Goal: Information Seeking & Learning: Learn about a topic

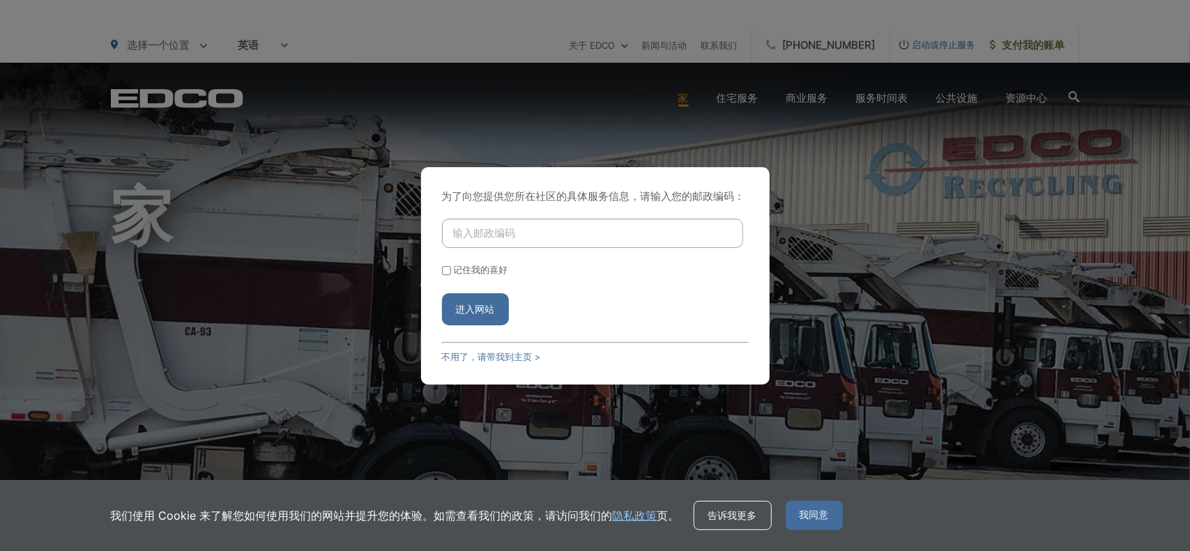
click at [528, 239] on input "输入邮政编码" at bounding box center [592, 233] width 301 height 29
type input "90806"
click at [445, 275] on input "记住我的喜好" at bounding box center [446, 270] width 9 height 9
checkbox input "true"
click at [478, 305] on button "进入网站" at bounding box center [475, 309] width 67 height 32
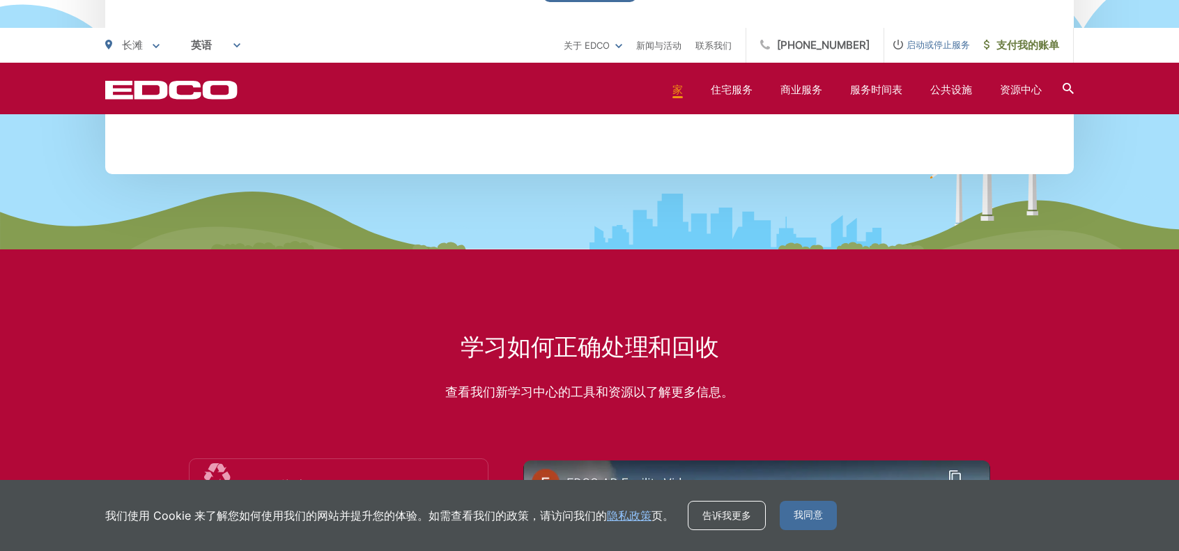
scroll to position [2439, 0]
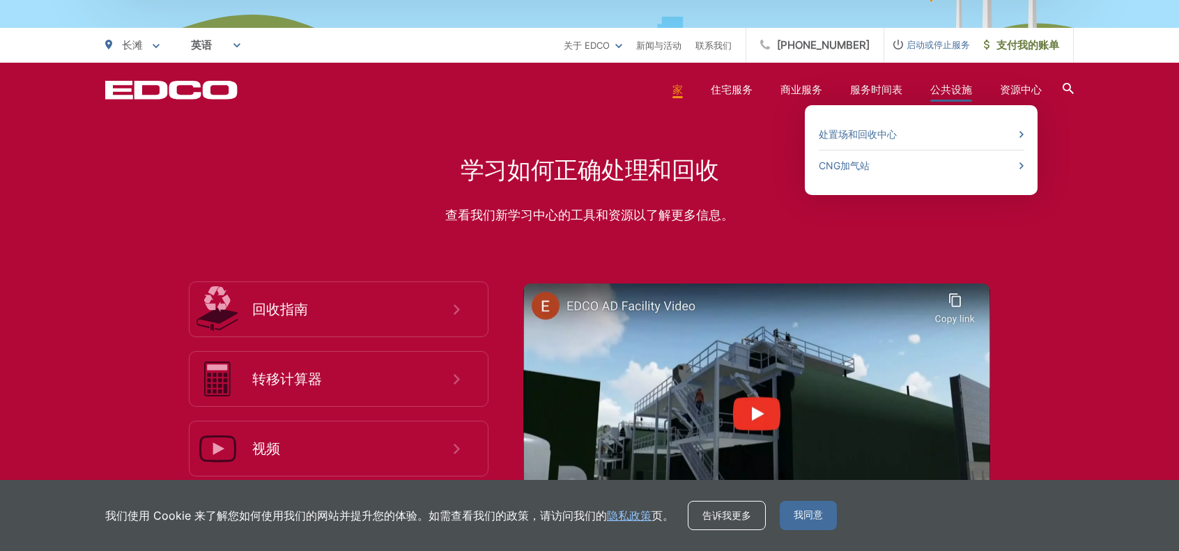
click at [948, 89] on font "公共设施" at bounding box center [951, 89] width 42 height 13
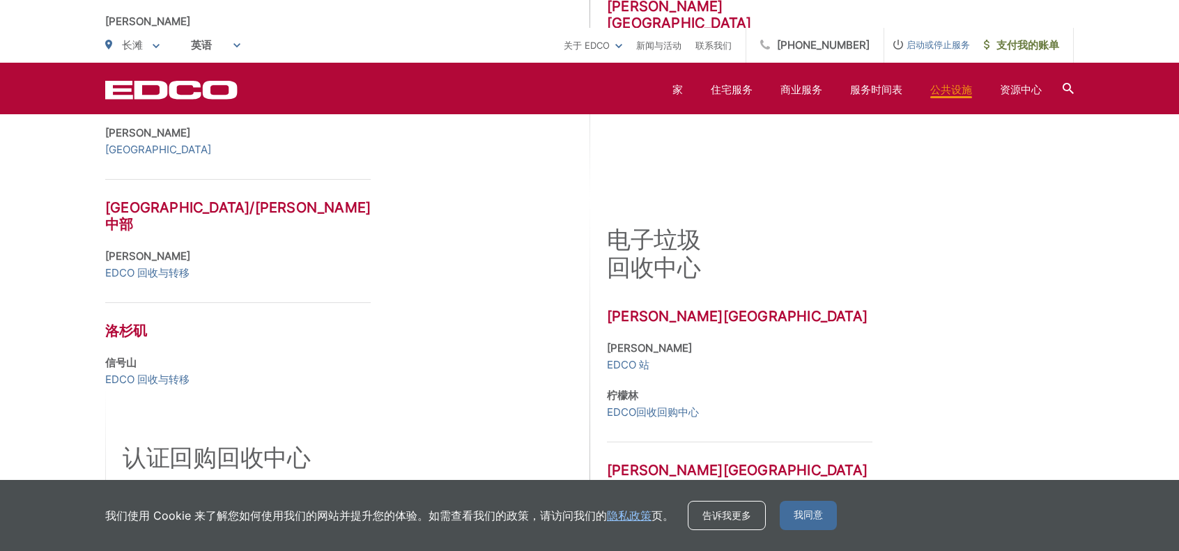
scroll to position [722, 0]
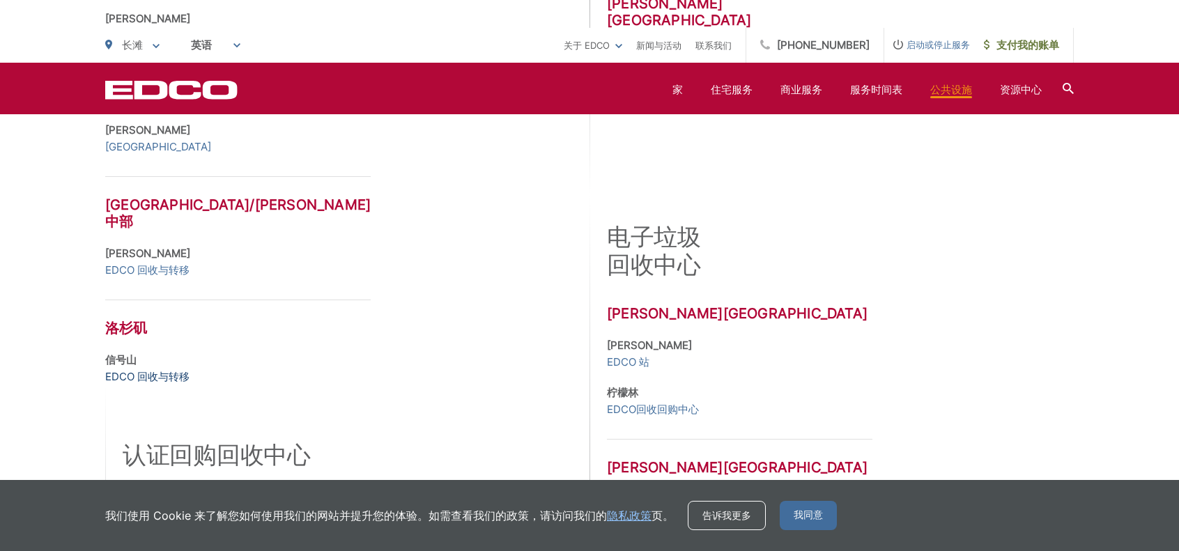
click at [140, 370] on font "EDCO 回收与转移" at bounding box center [147, 376] width 84 height 13
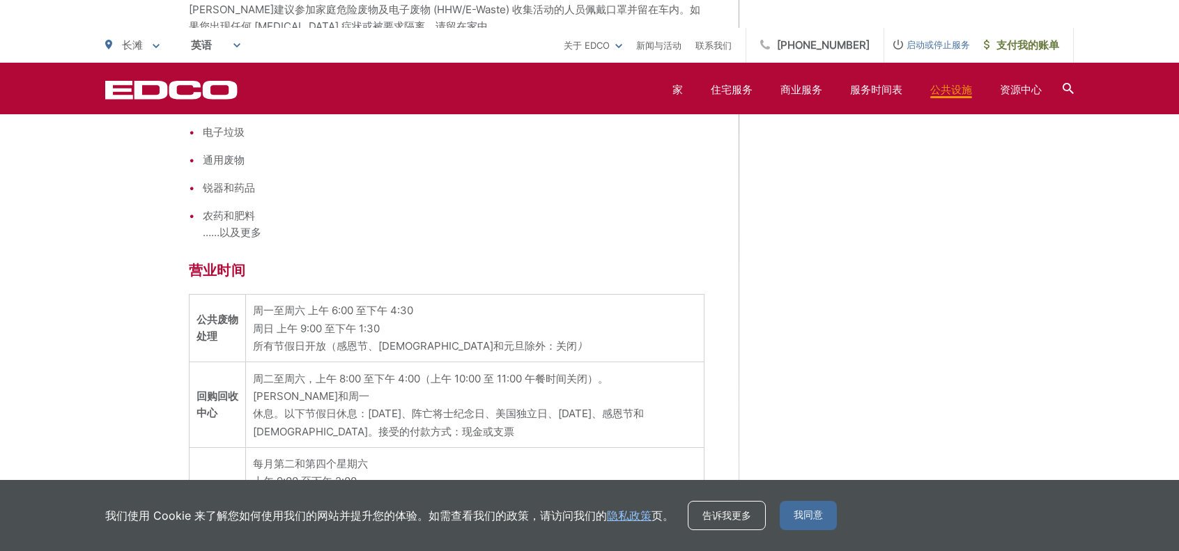
scroll to position [1179, 0]
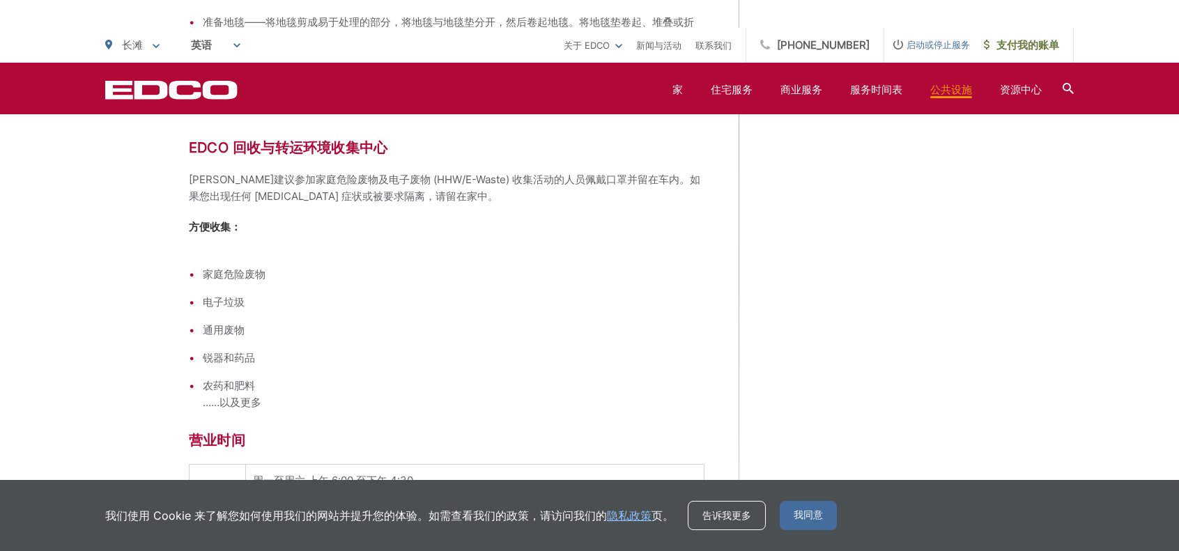
click at [804, 275] on div "EDCO 回收与转移区域地图 EDCO 回收和转移本地地图 [STREET_ADDRESS][US_STATE] [GEOGRAPHIC_DATA][PERS…" at bounding box center [882, 190] width 216 height 1917
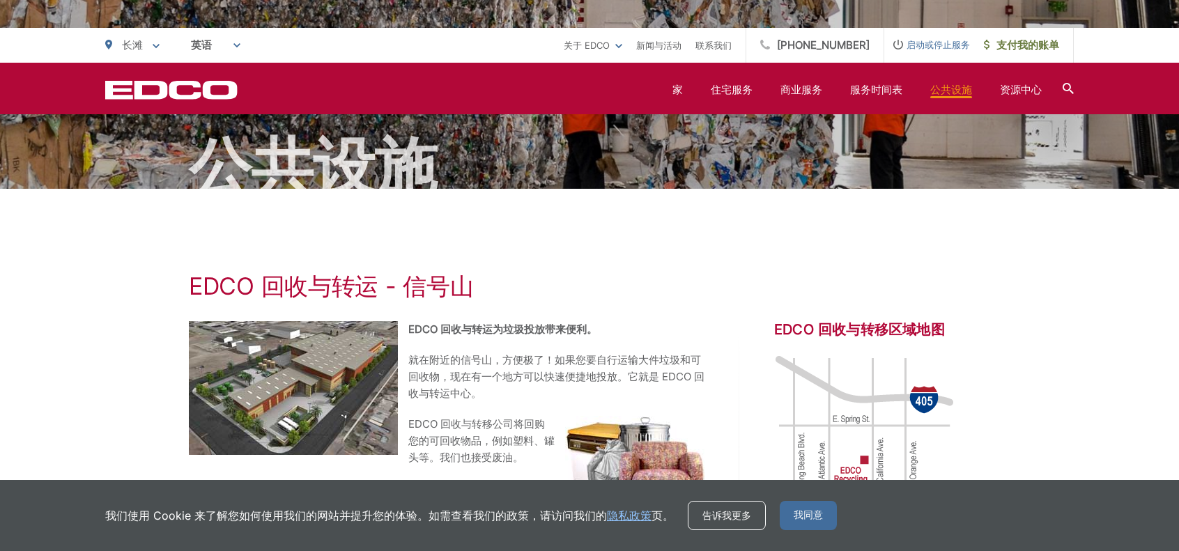
scroll to position [0, 0]
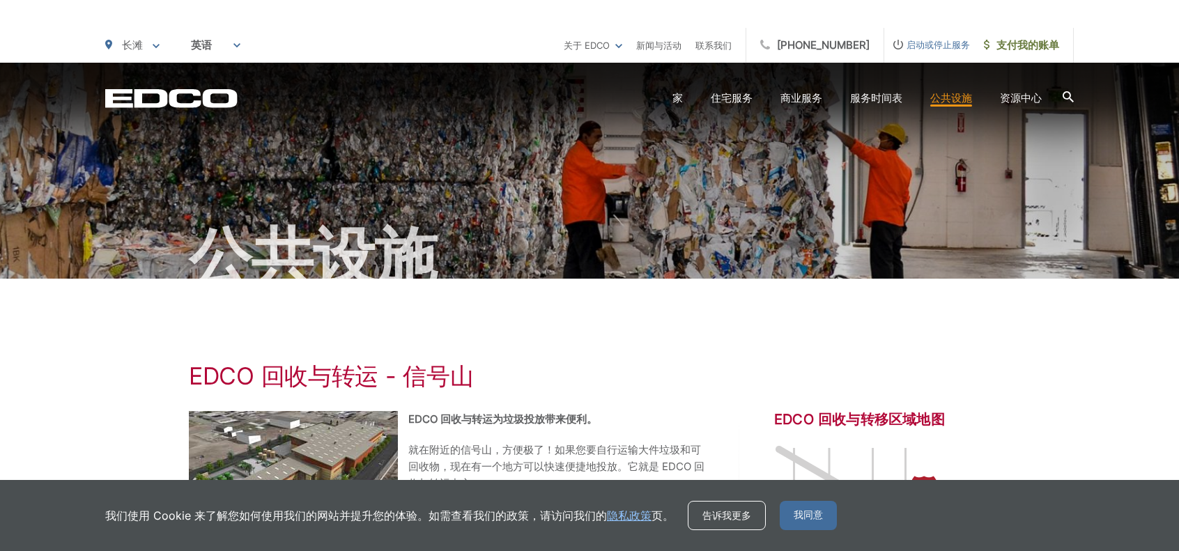
click at [800, 514] on span "我同意" at bounding box center [808, 515] width 57 height 29
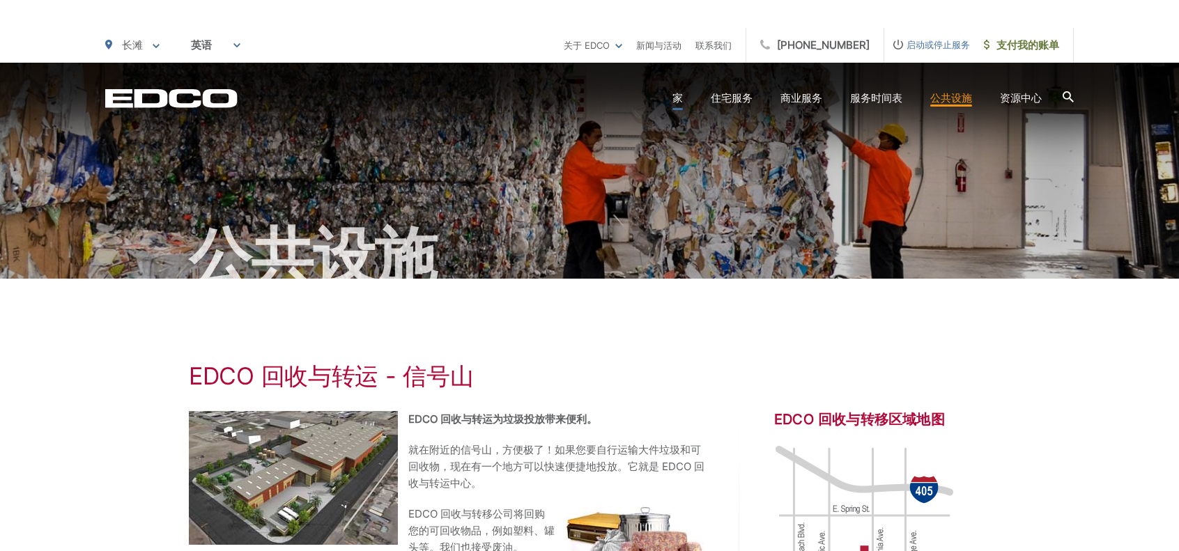
click at [673, 99] on font "家" at bounding box center [678, 97] width 10 height 13
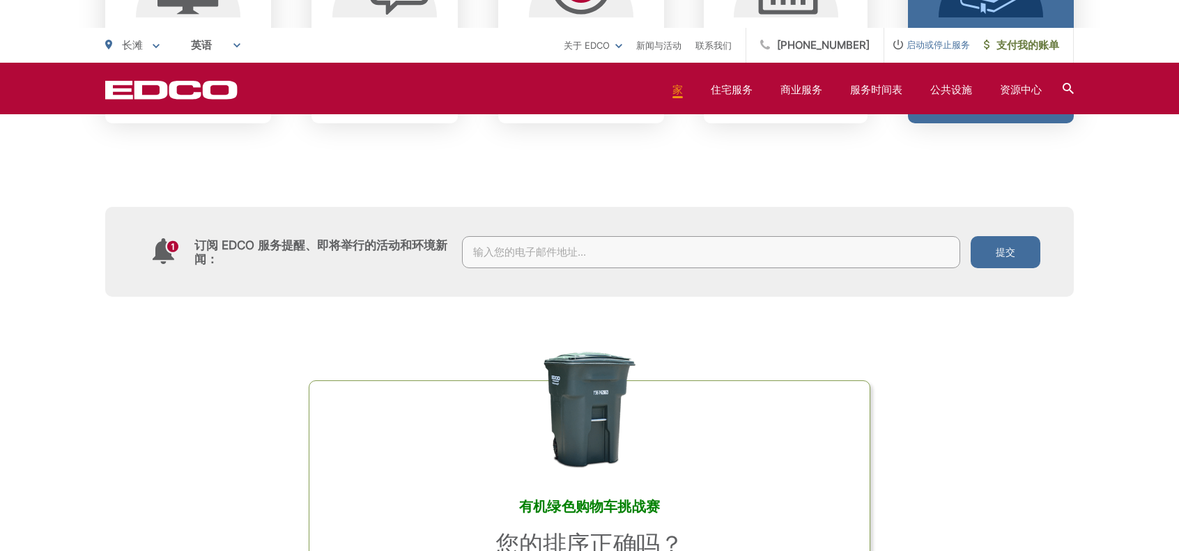
scroll to position [558, 0]
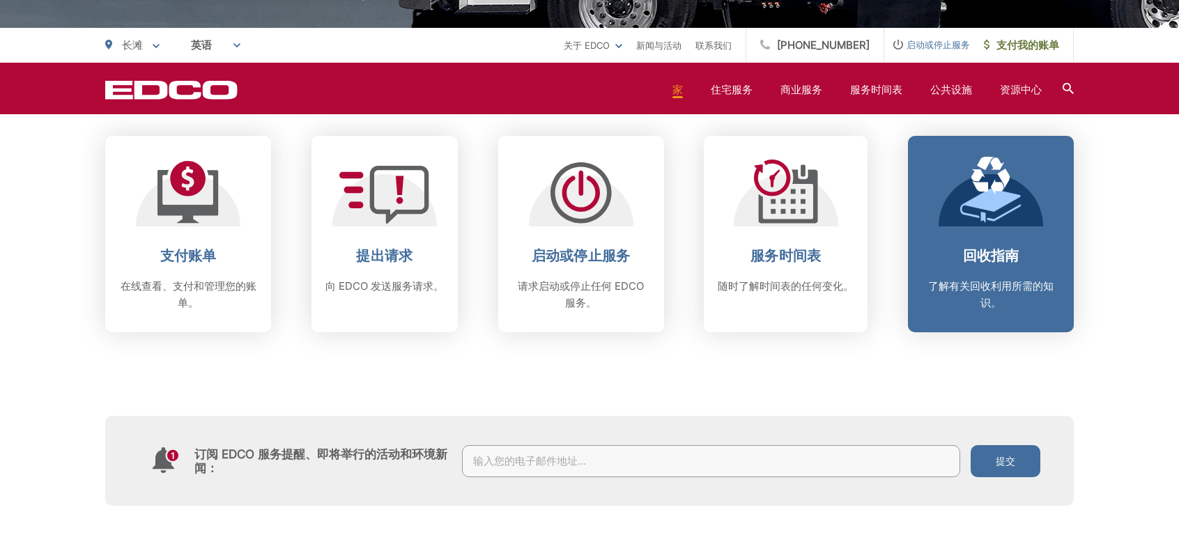
click at [990, 260] on font "回收指南" at bounding box center [991, 255] width 56 height 17
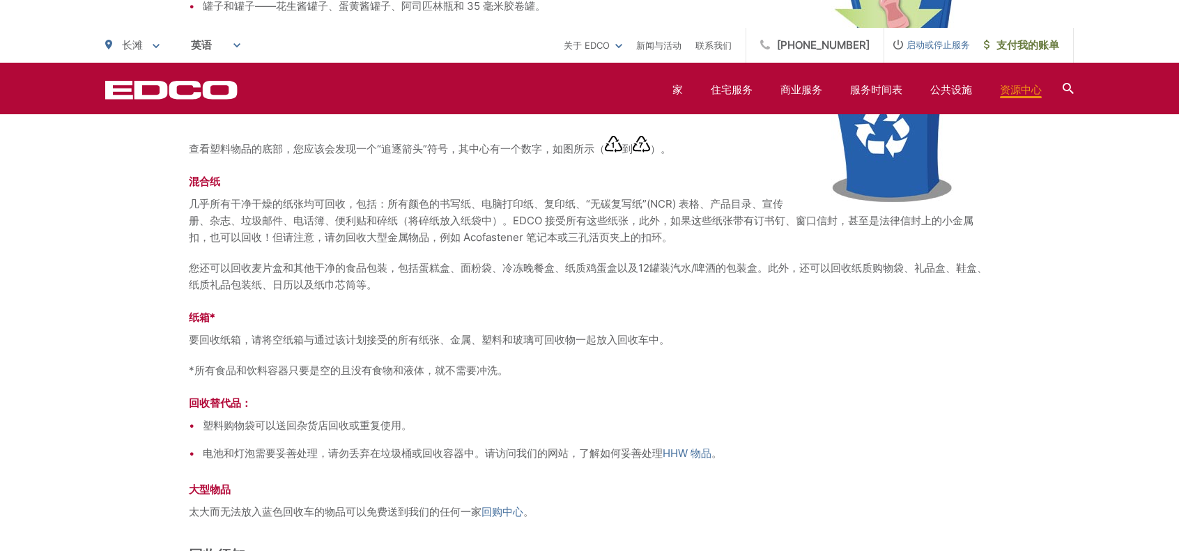
scroll to position [1464, 0]
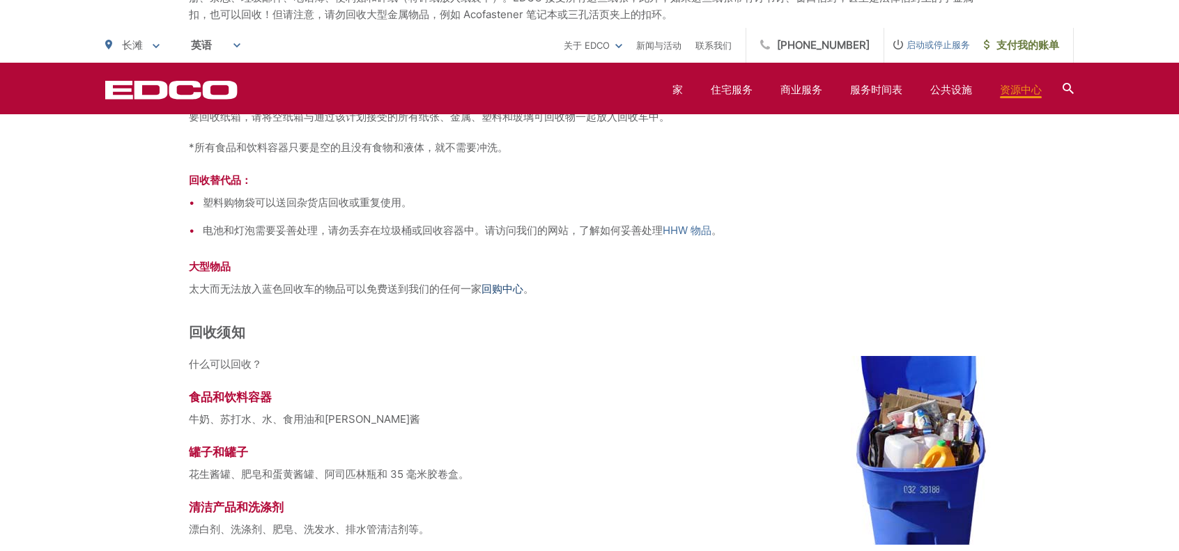
click at [523, 296] on font "回购中心" at bounding box center [503, 288] width 42 height 13
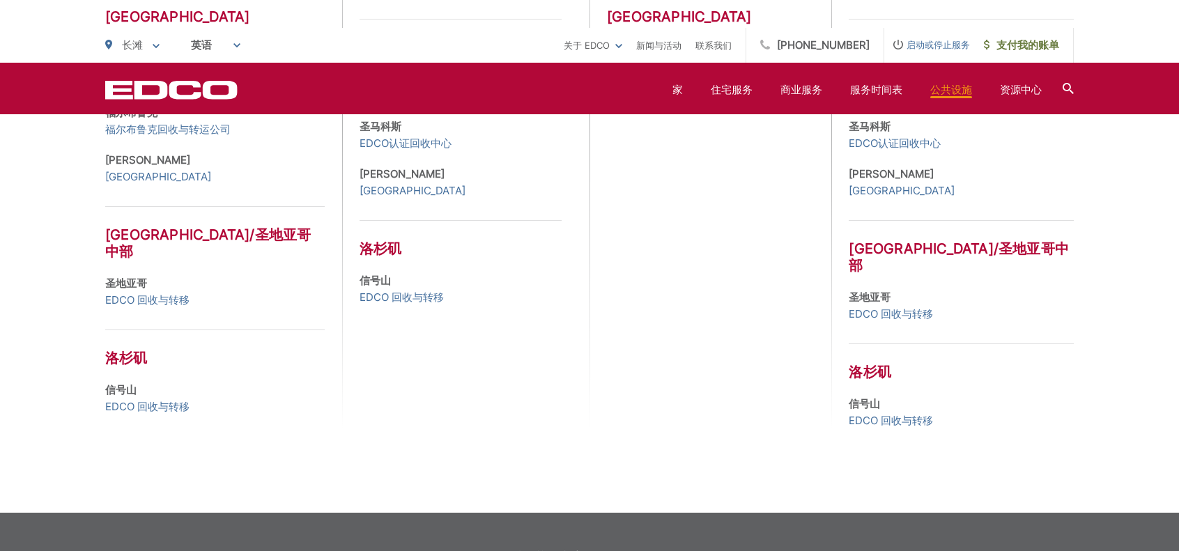
scroll to position [722, 0]
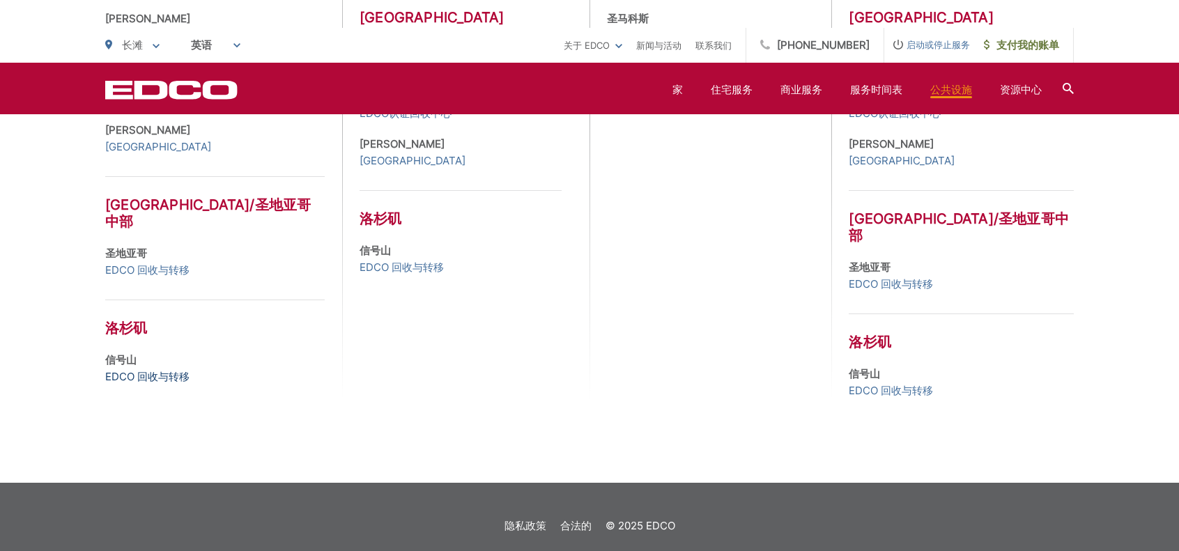
click at [173, 370] on font "EDCO 回收与转移" at bounding box center [147, 376] width 84 height 13
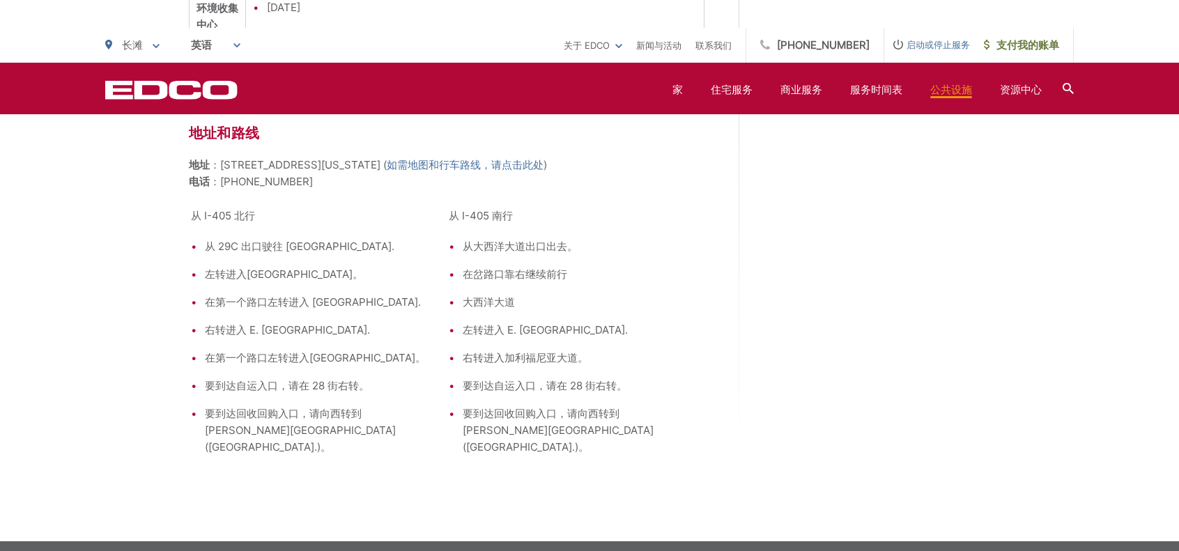
scroll to position [1946, 0]
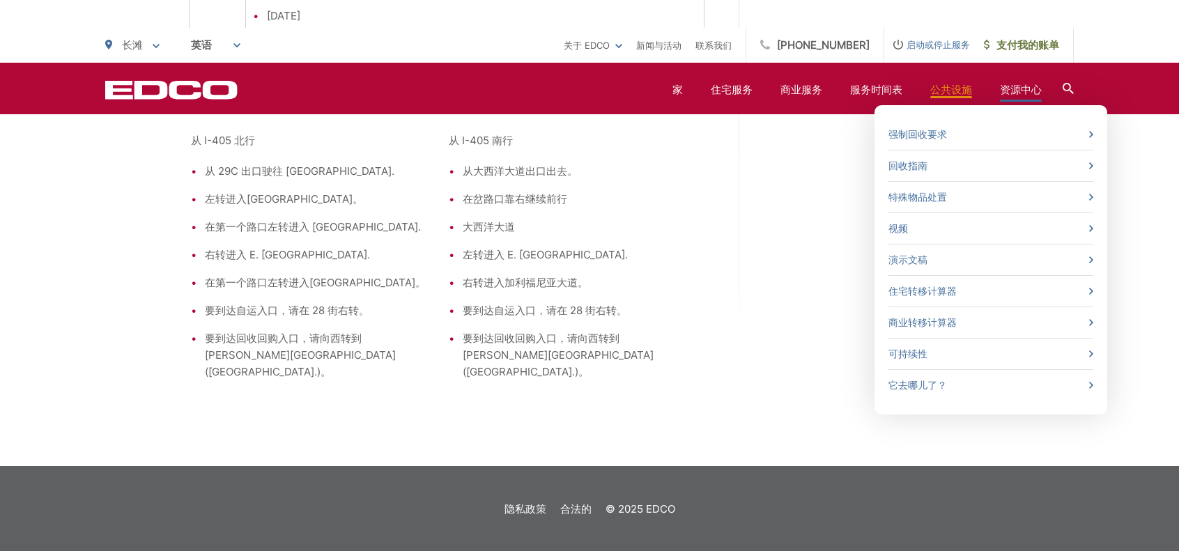
click at [1020, 89] on font "资源中心" at bounding box center [1021, 89] width 42 height 13
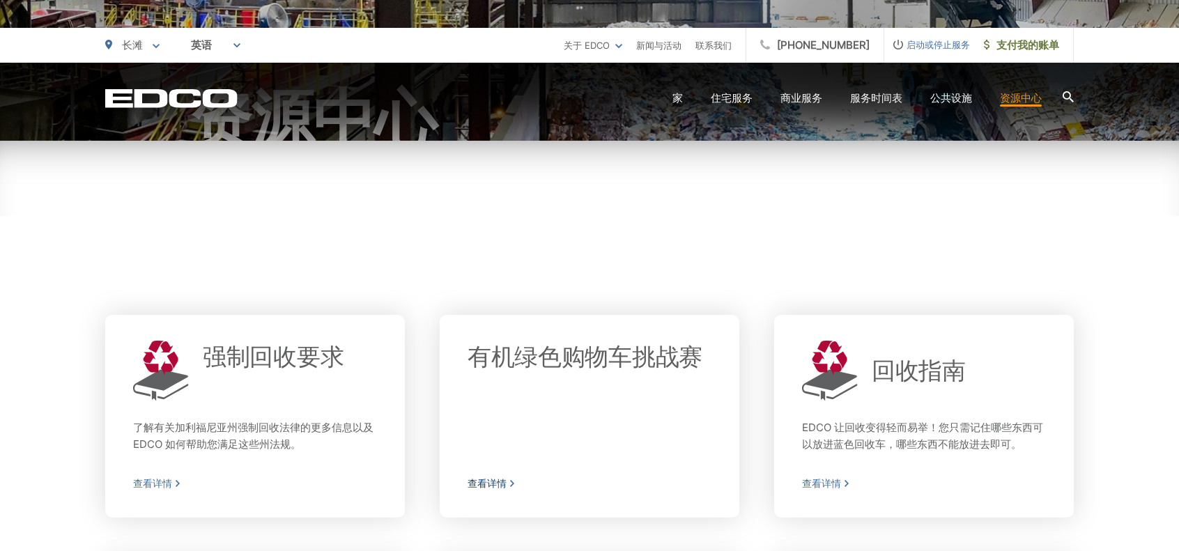
scroll to position [139, 0]
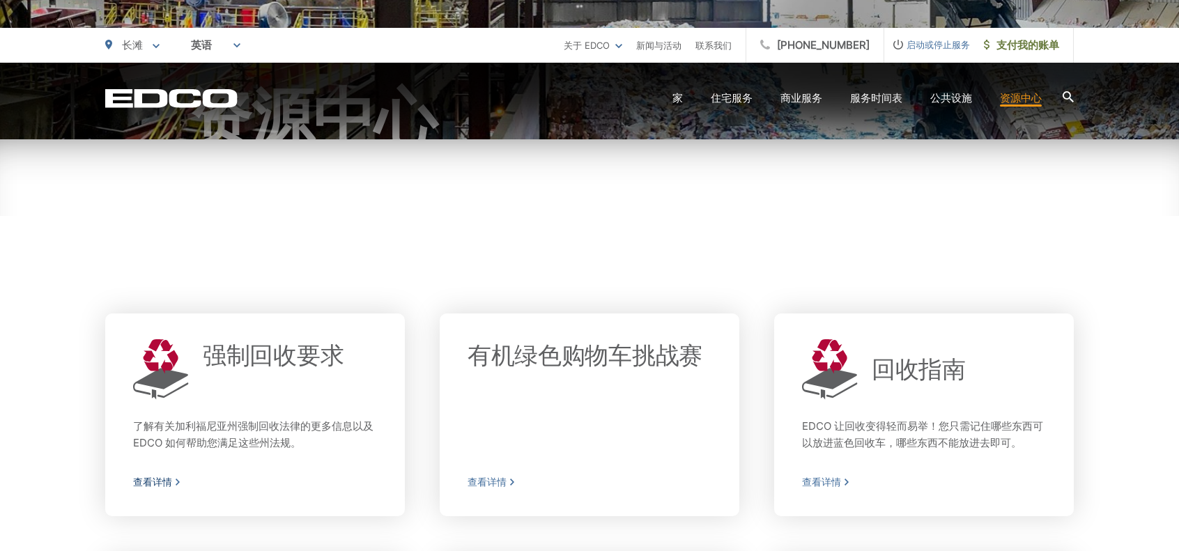
click at [162, 488] on font "查看详情" at bounding box center [152, 482] width 39 height 12
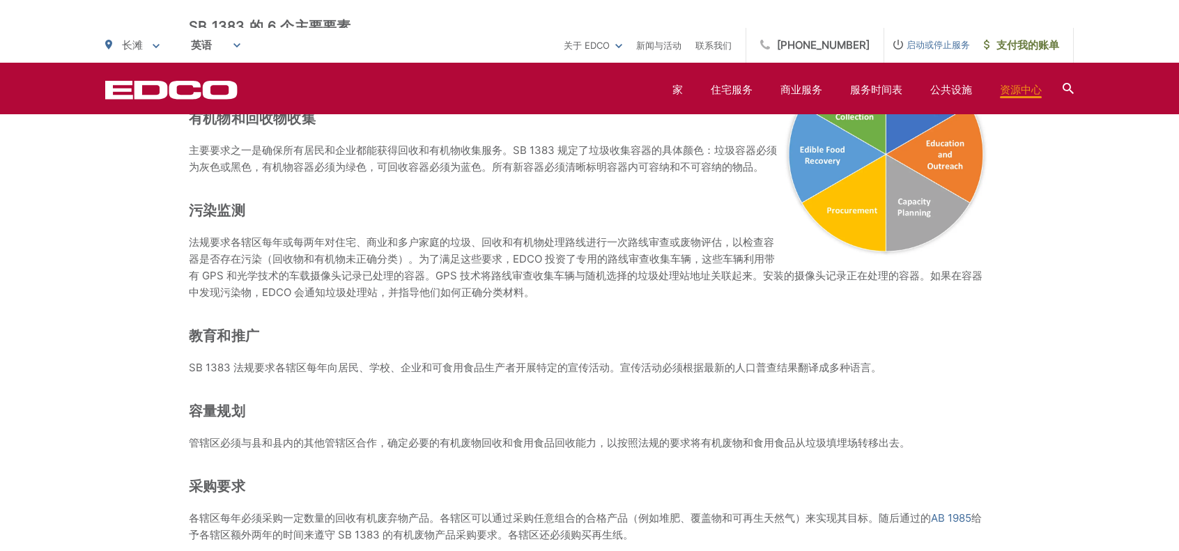
scroll to position [836, 0]
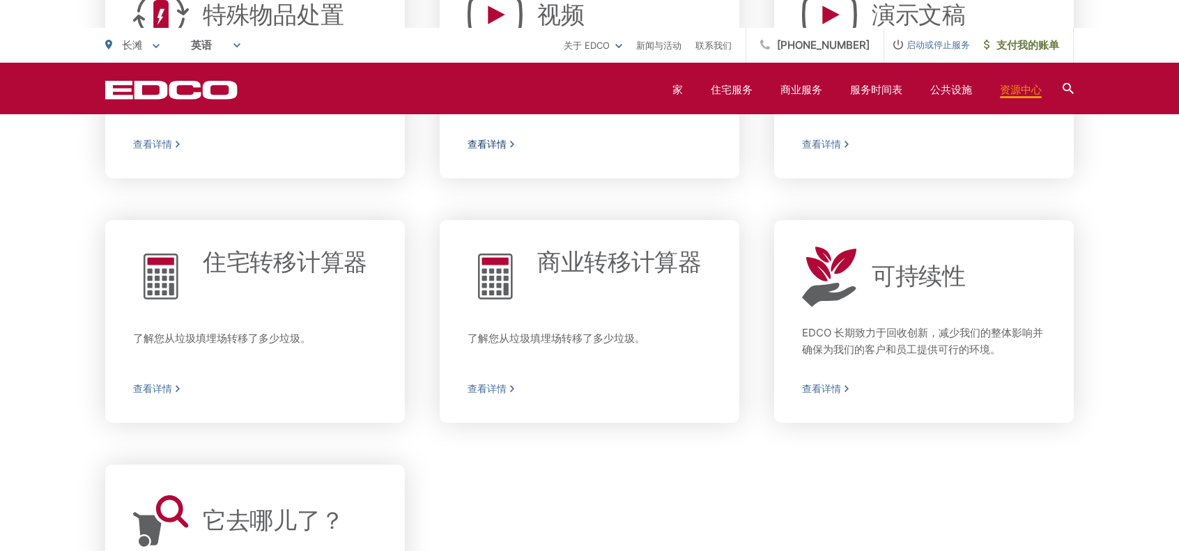
scroll to position [767, 0]
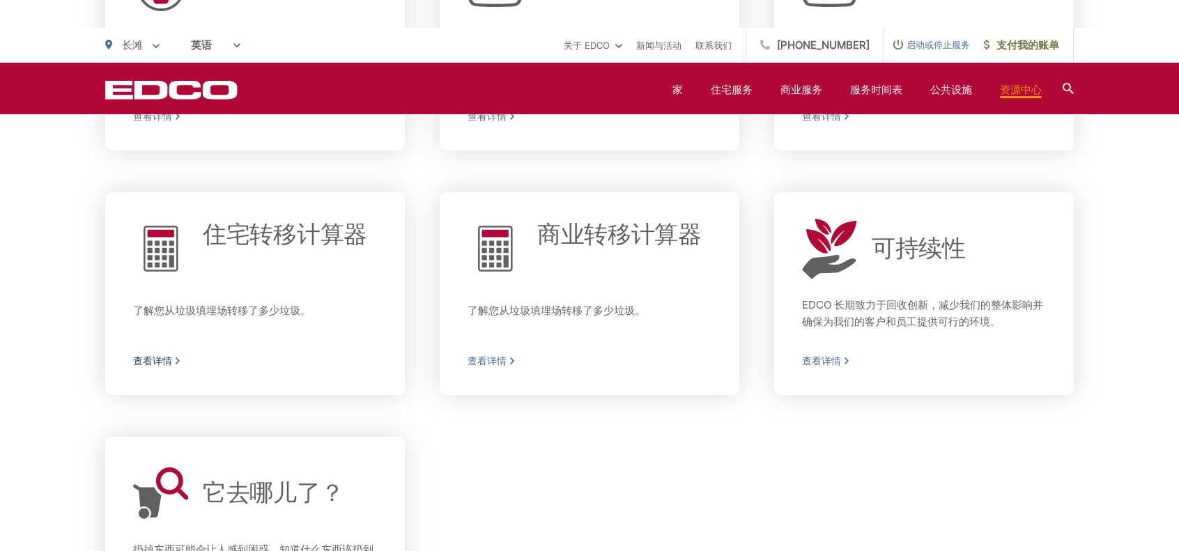
click at [286, 317] on font "了解您从垃圾填埋场转移了多少垃圾。" at bounding box center [222, 310] width 178 height 13
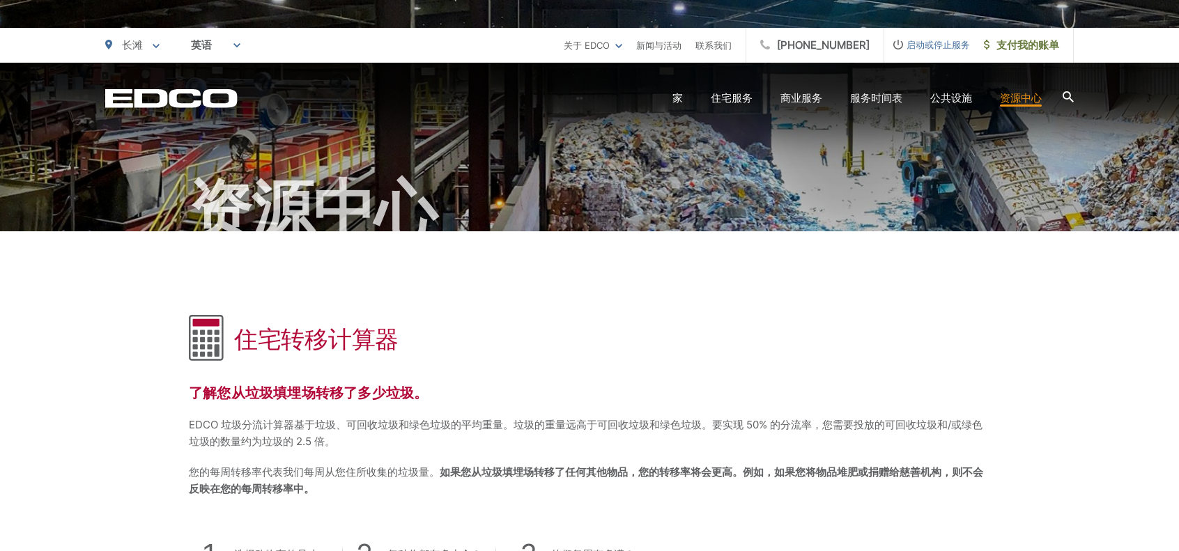
scroll to position [70, 0]
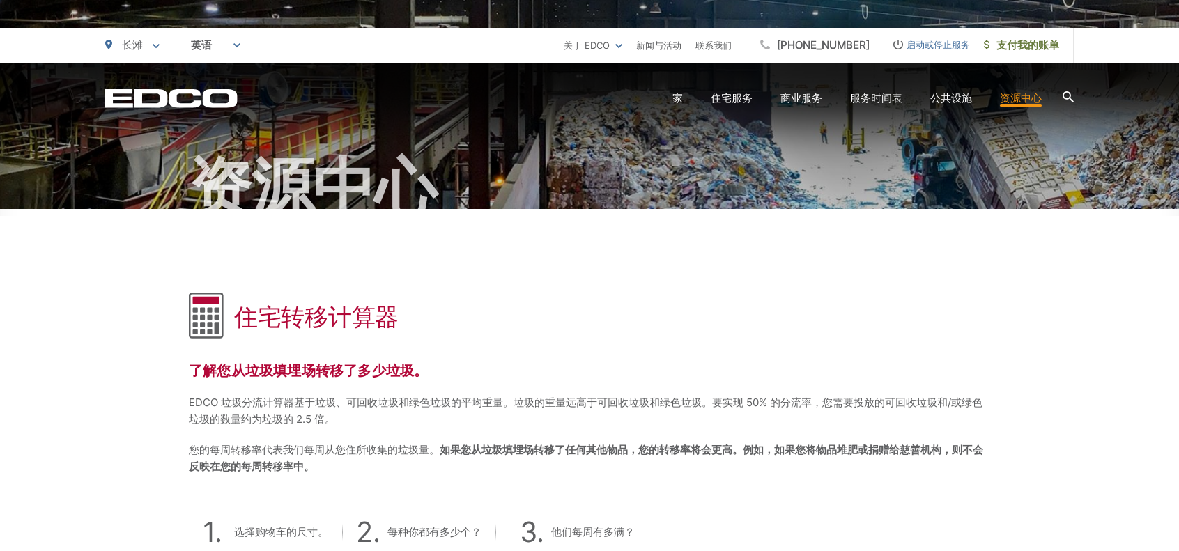
drag, startPoint x: 845, startPoint y: 327, endPoint x: 593, endPoint y: 318, distance: 251.8
click at [593, 318] on div "住宅转移计算器" at bounding box center [590, 317] width 802 height 49
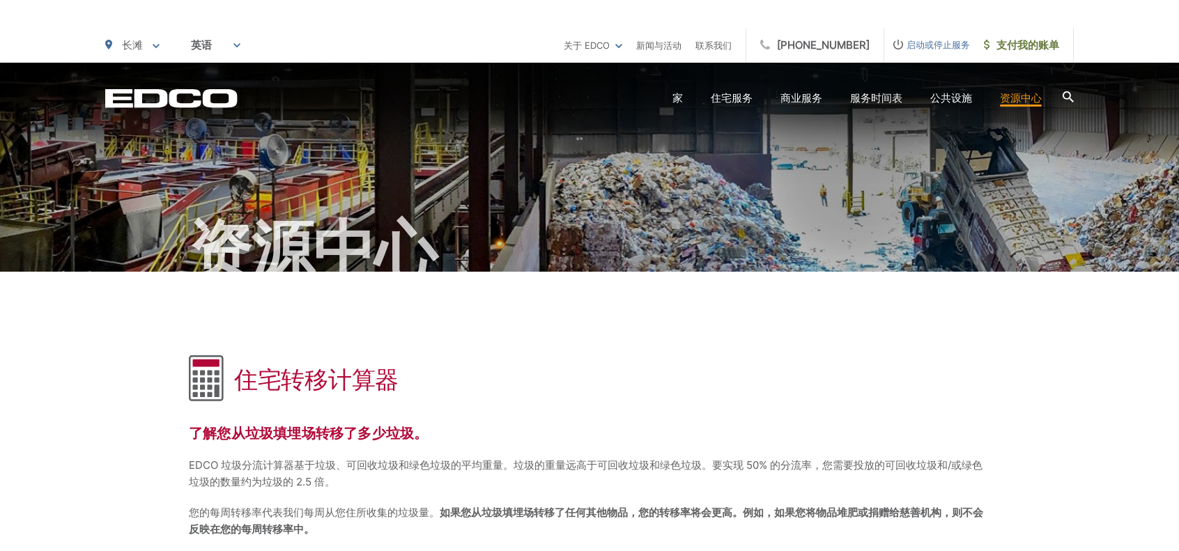
scroll to position [0, 0]
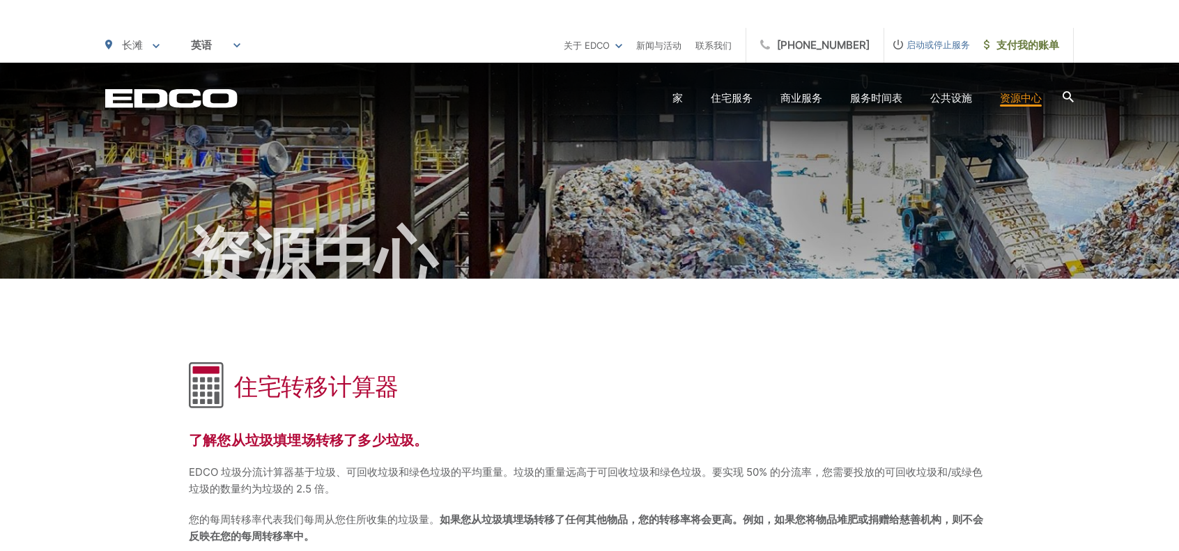
click at [682, 359] on div "住宅转移计算器 了解您从垃圾填埋场转移了多少垃圾。 EDCO 垃圾分流计算器基于垃圾、可回收垃圾和绿色垃圾的平均重量。垃圾的重量远高于可回收垃圾和绿色垃圾。要…" at bounding box center [590, 497] width 802 height 436
click at [673, 100] on font "家" at bounding box center [678, 97] width 10 height 13
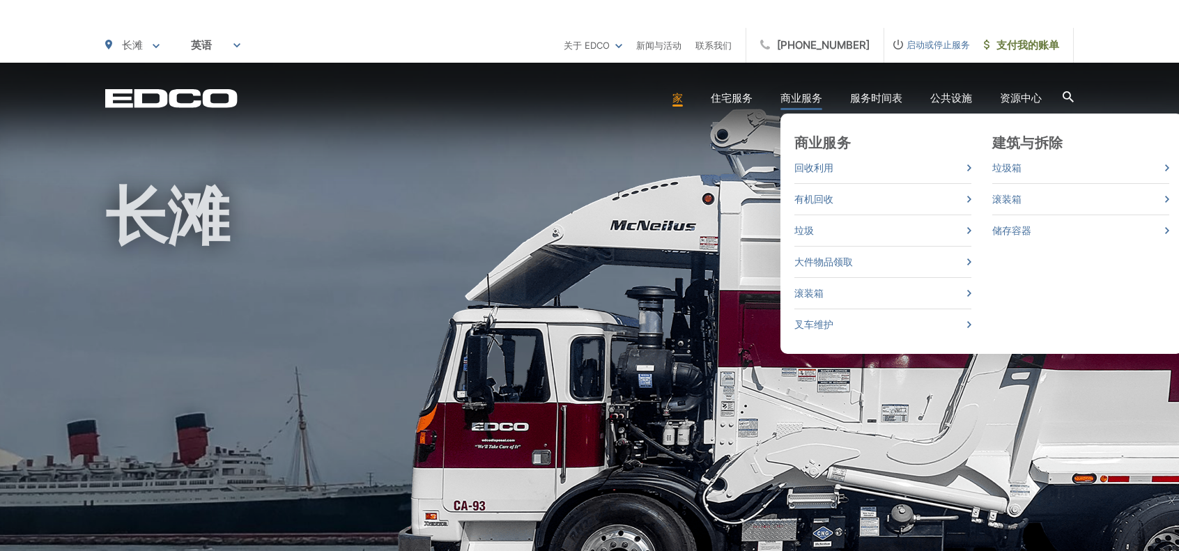
click at [800, 100] on font "商业服务" at bounding box center [802, 97] width 42 height 13
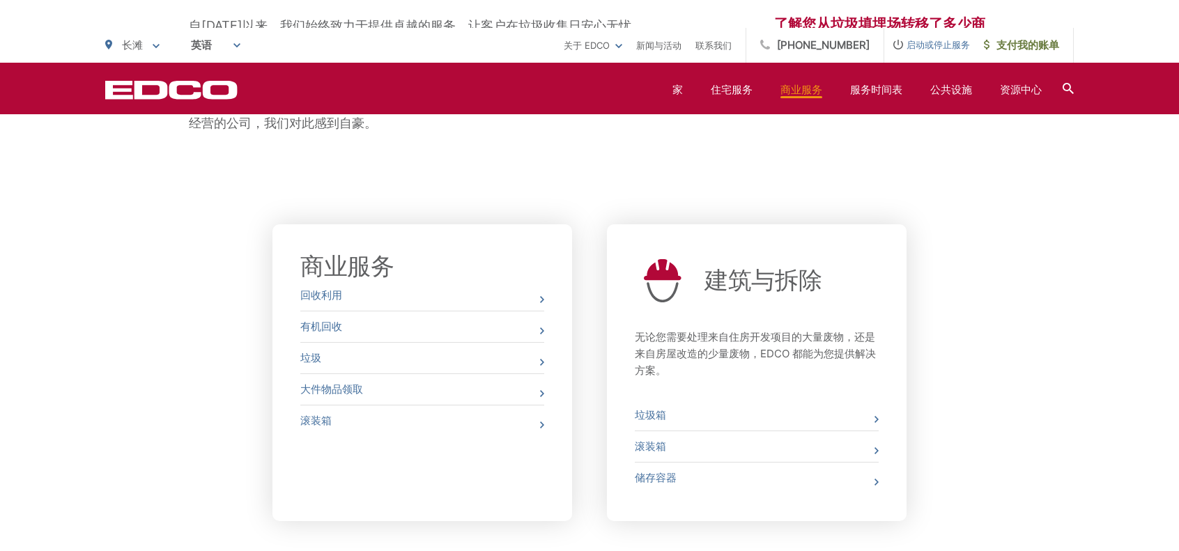
scroll to position [279, 0]
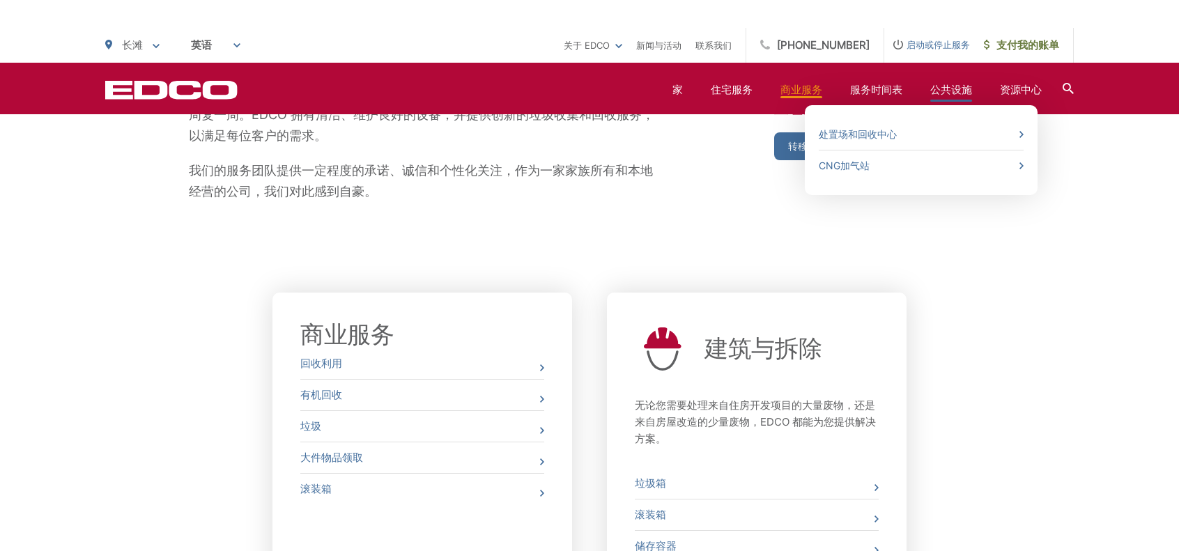
click at [942, 89] on font "公共设施" at bounding box center [951, 89] width 42 height 13
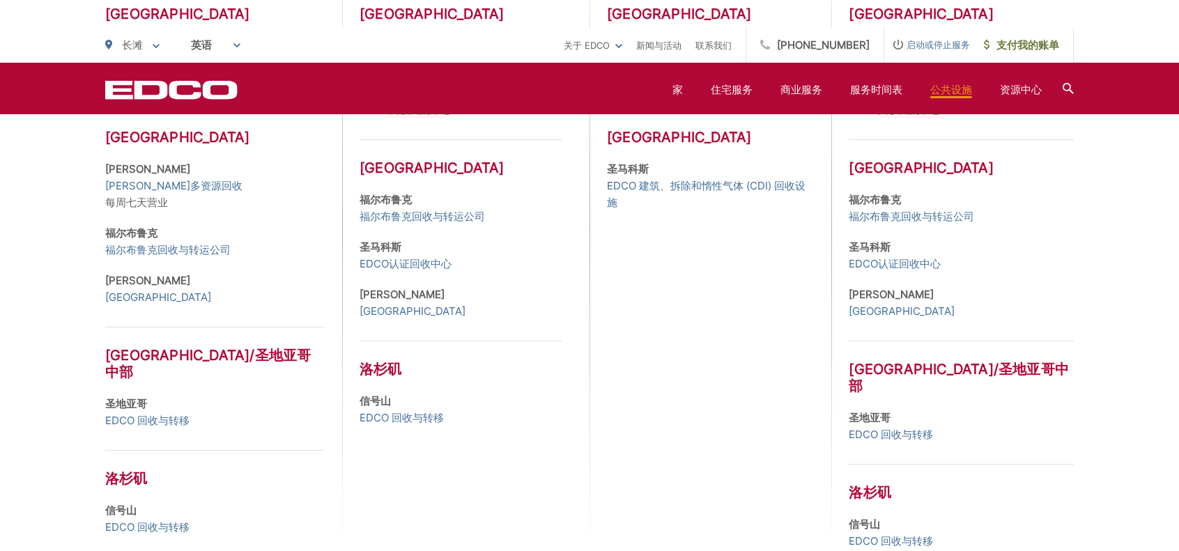
scroll to position [304, 0]
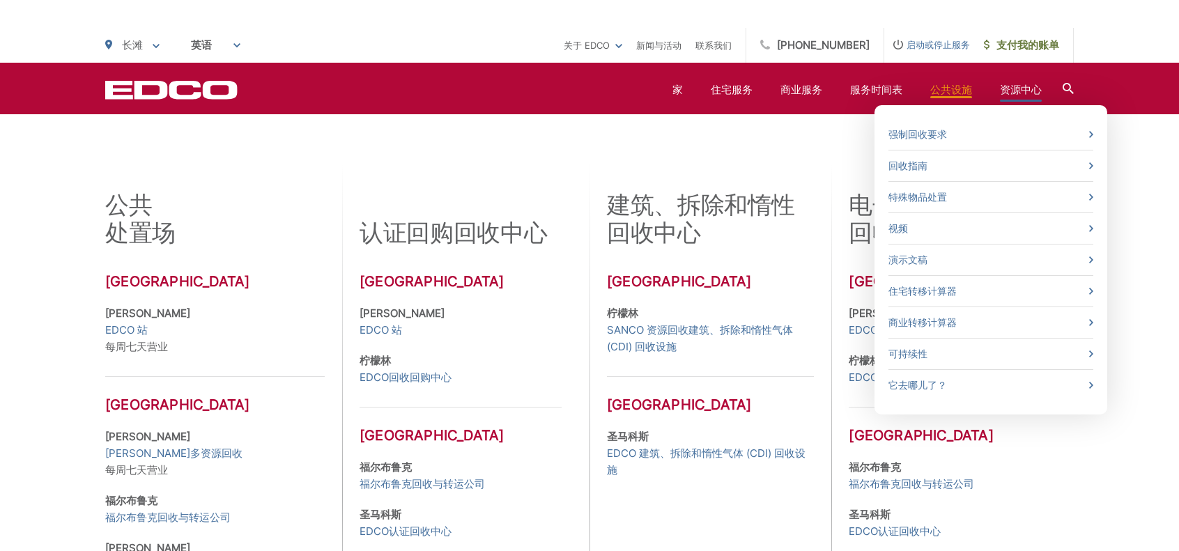
click at [1026, 87] on font "资源中心" at bounding box center [1021, 89] width 42 height 13
